Goal: Check status: Check status

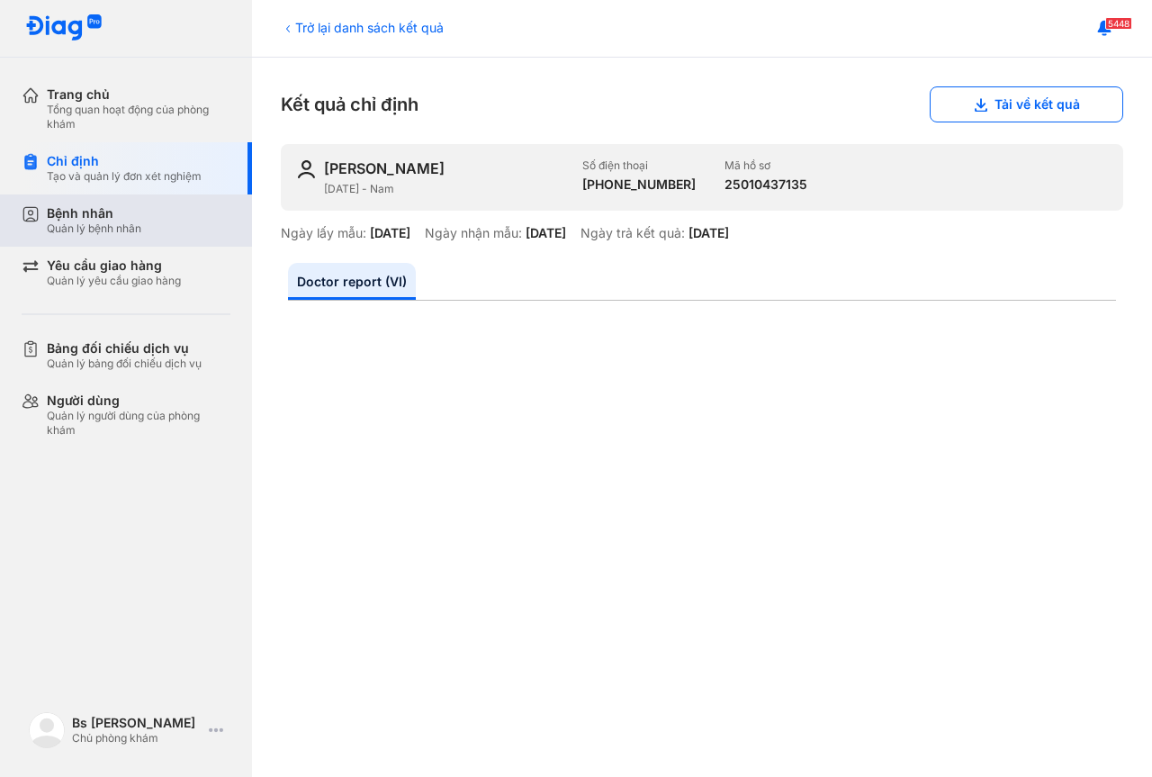
click at [151, 216] on div "Bệnh nhân Quản lý bệnh nhân" at bounding box center [139, 220] width 184 height 31
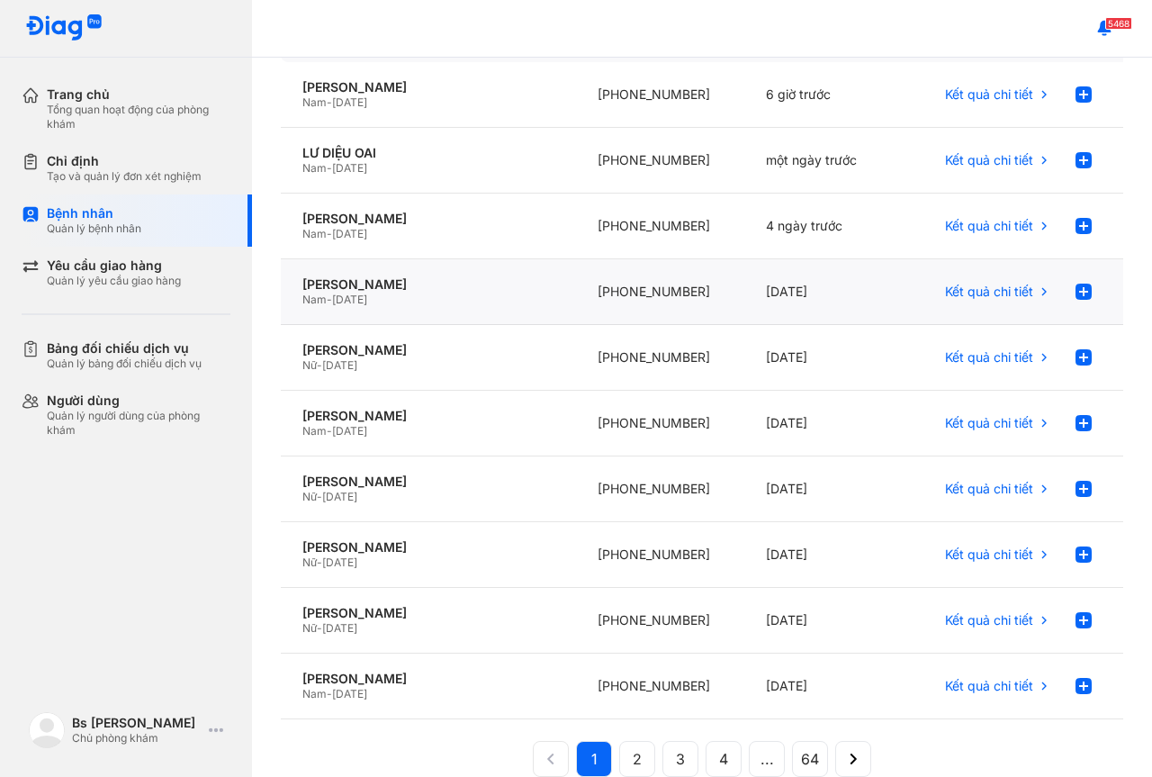
scroll to position [180, 0]
click at [1010, 618] on span "Kết quả chi tiết" at bounding box center [989, 619] width 88 height 16
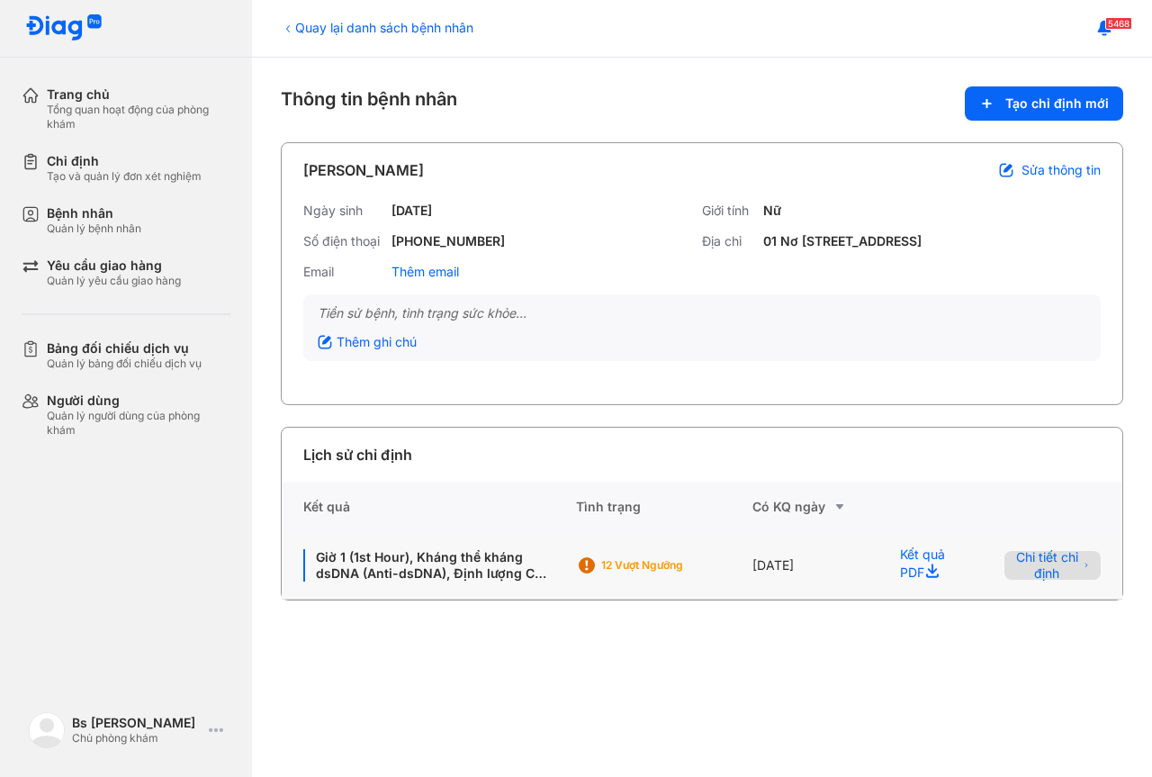
click at [1060, 582] on span "Chi tiết chỉ định" at bounding box center [1046, 565] width 63 height 32
click at [1048, 579] on span "Chi tiết chỉ định" at bounding box center [1046, 565] width 63 height 32
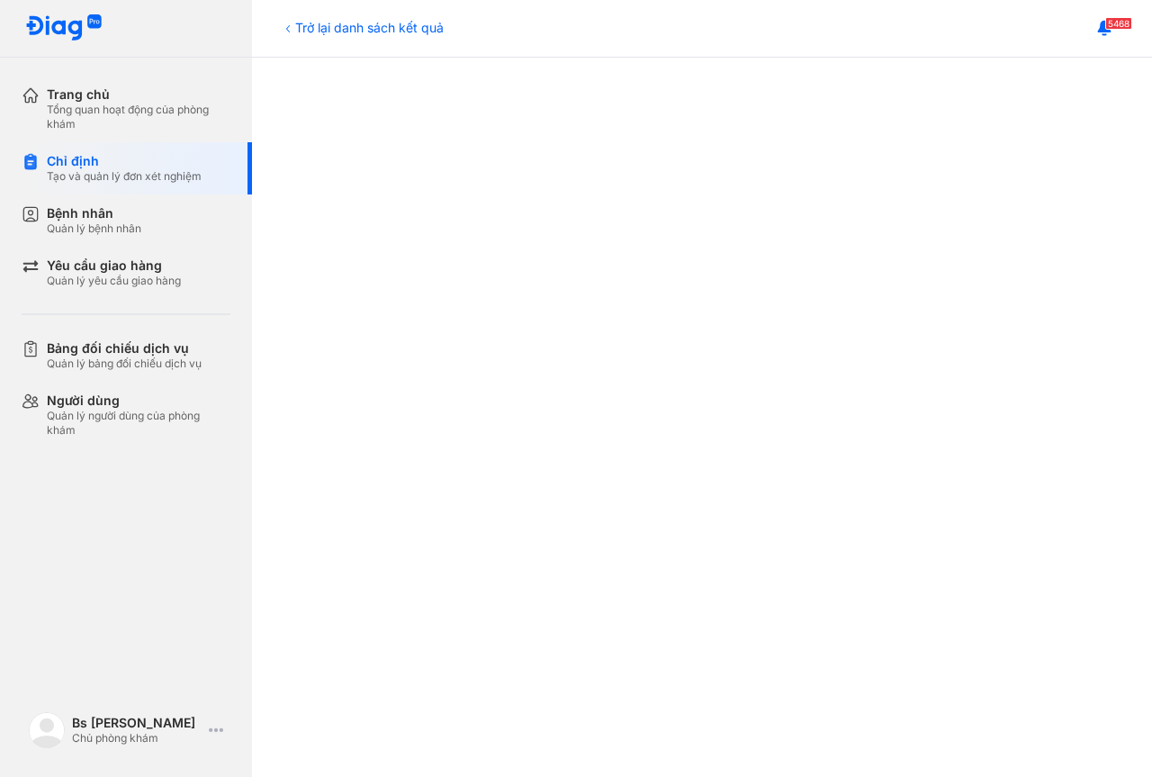
scroll to position [633, 0]
